Goal: Information Seeking & Learning: Learn about a topic

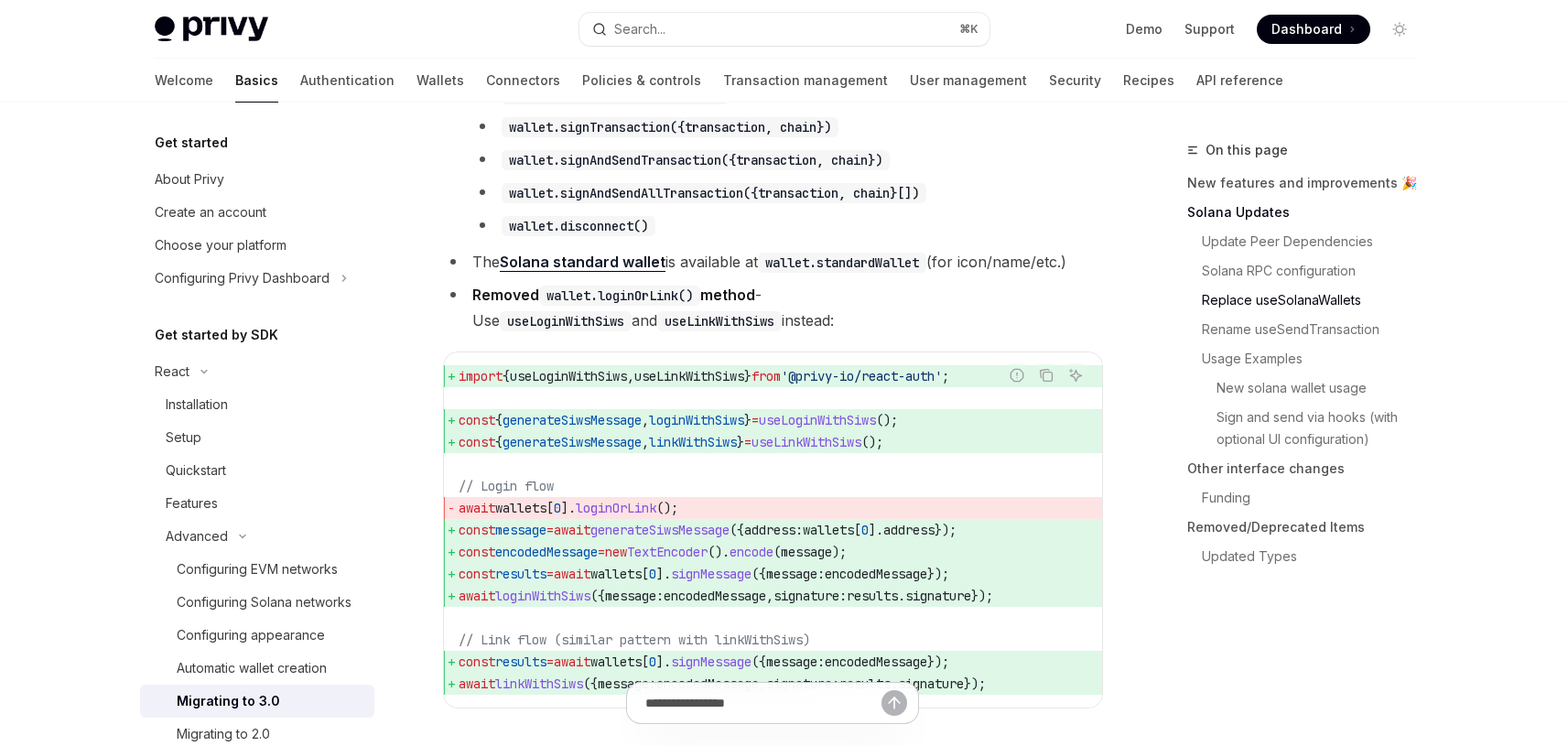
scroll to position [2120, 0]
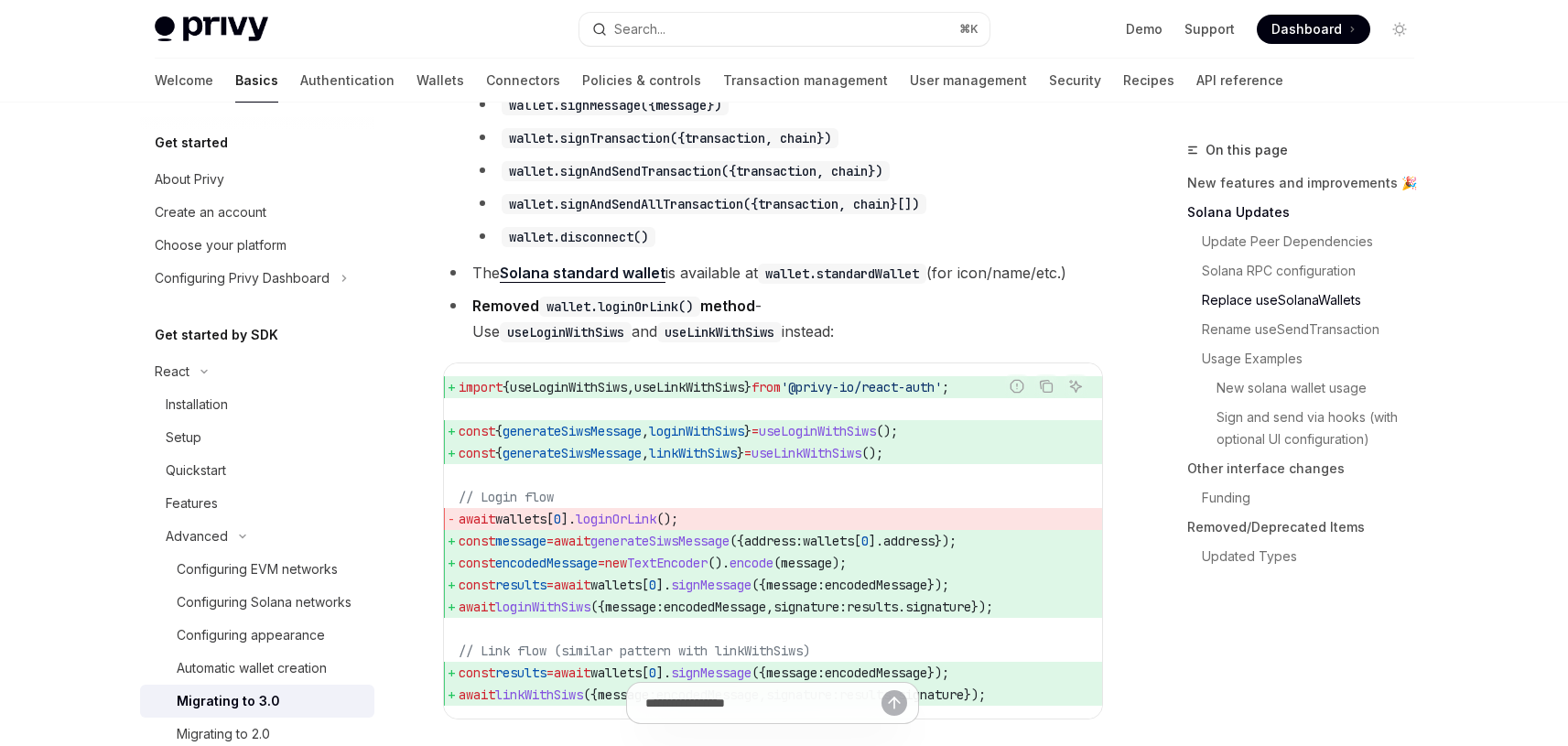
click at [1312, 25] on span "Dashboard" at bounding box center [1306, 29] width 70 height 18
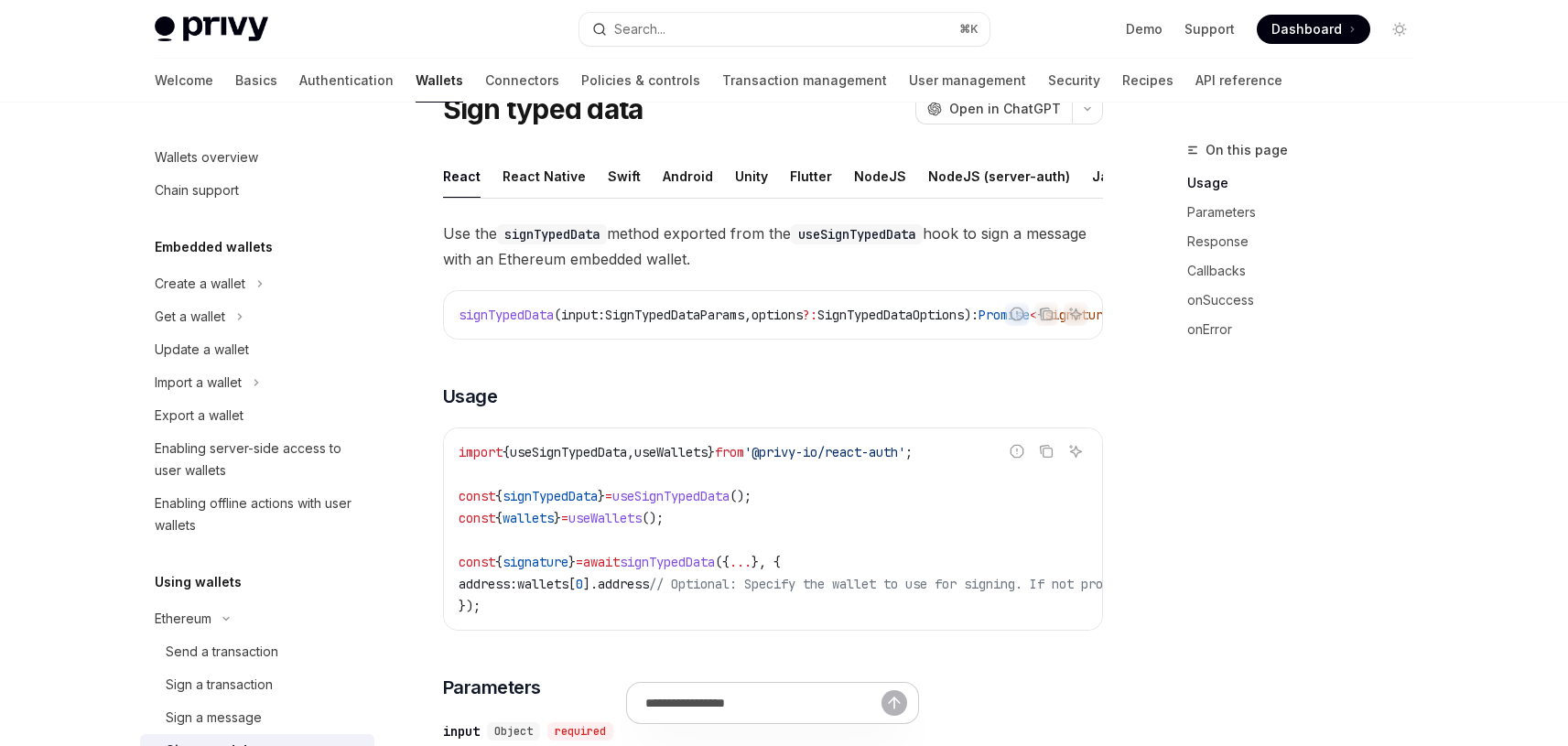
scroll to position [207, 0]
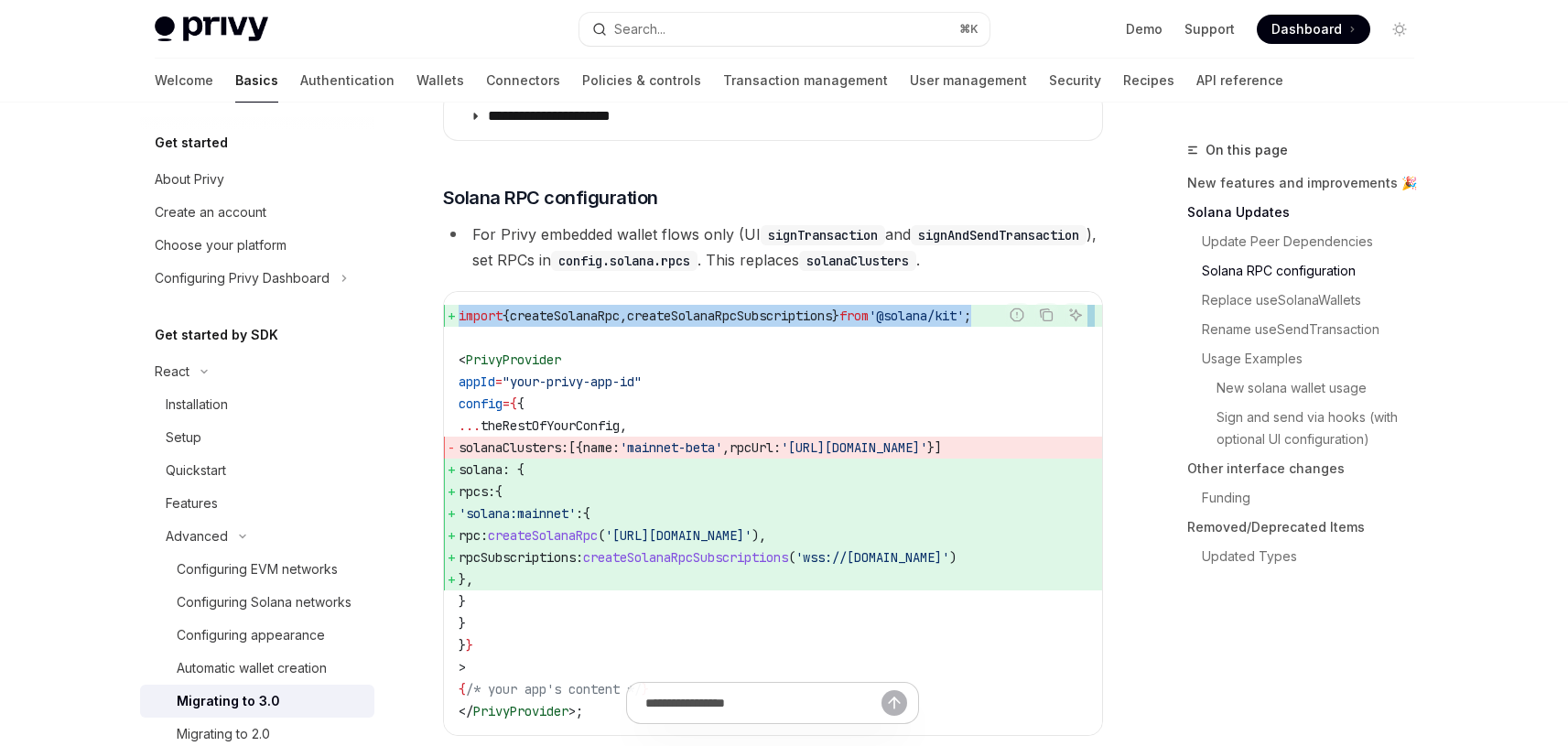
scroll to position [810, 0]
